Goal: Obtain resource: Download file/media

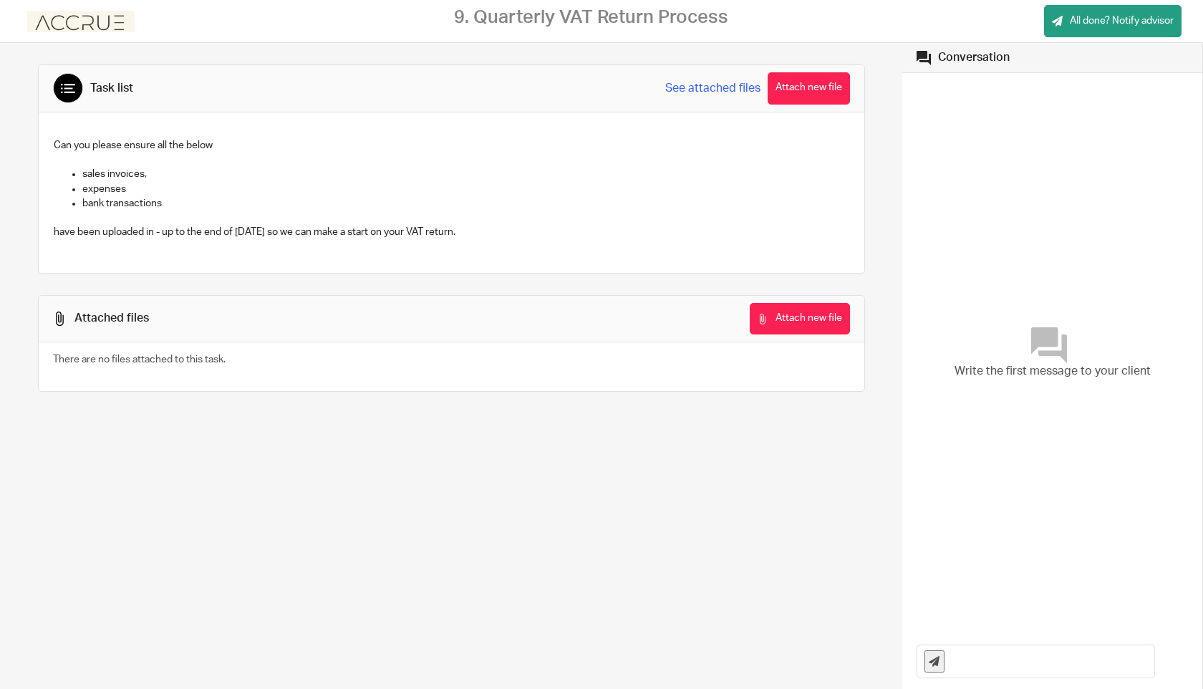
click at [719, 90] on link "See attached files" at bounding box center [712, 88] width 95 height 16
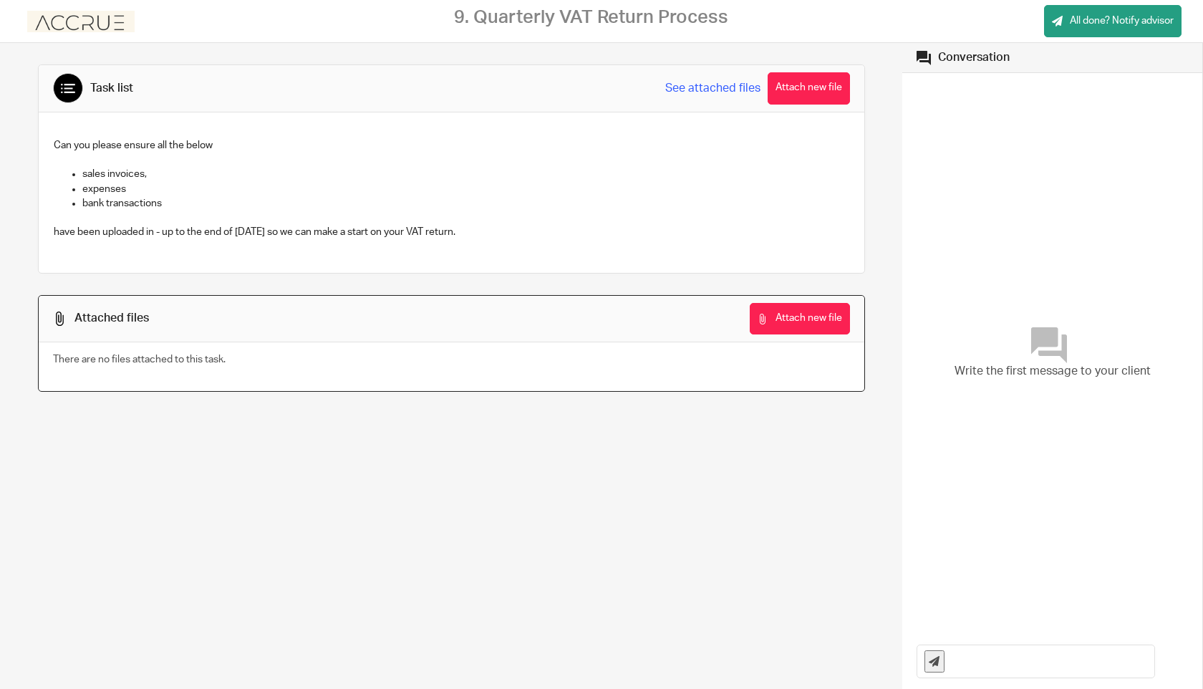
click at [127, 180] on p "sales invoices," at bounding box center [465, 174] width 767 height 14
click at [112, 189] on p "expenses" at bounding box center [465, 189] width 767 height 14
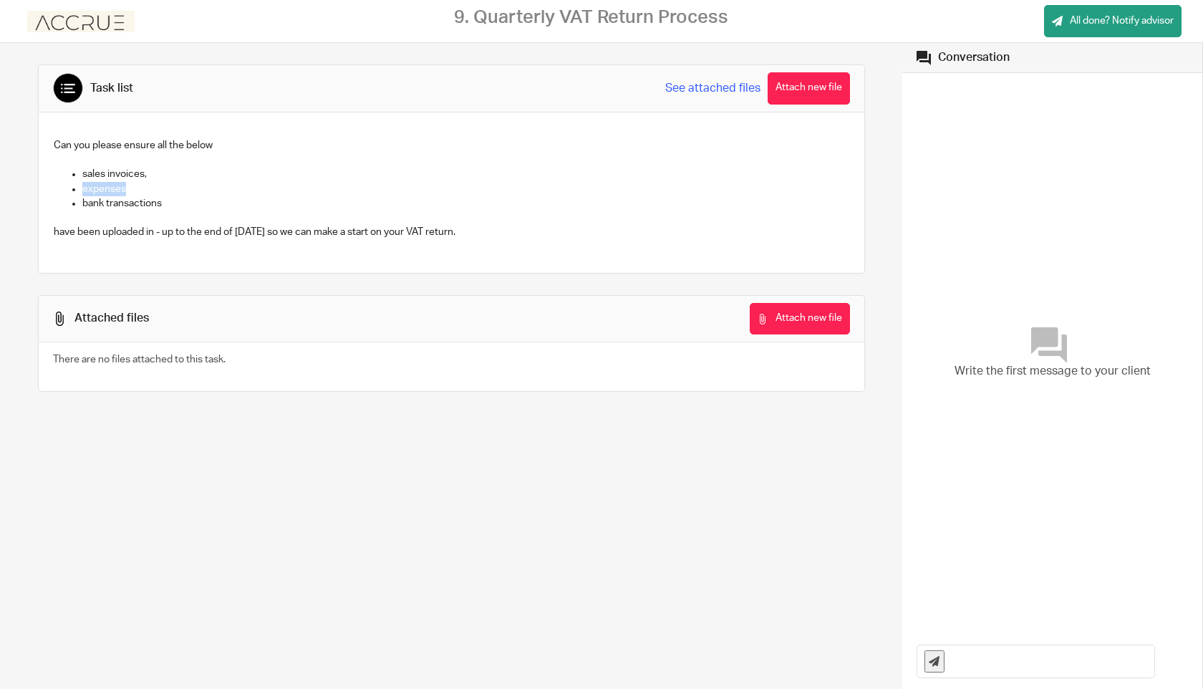
click at [112, 189] on p "expenses" at bounding box center [465, 189] width 767 height 14
click at [116, 201] on p "bank transactions" at bounding box center [465, 203] width 767 height 14
